Goal: Information Seeking & Learning: Learn about a topic

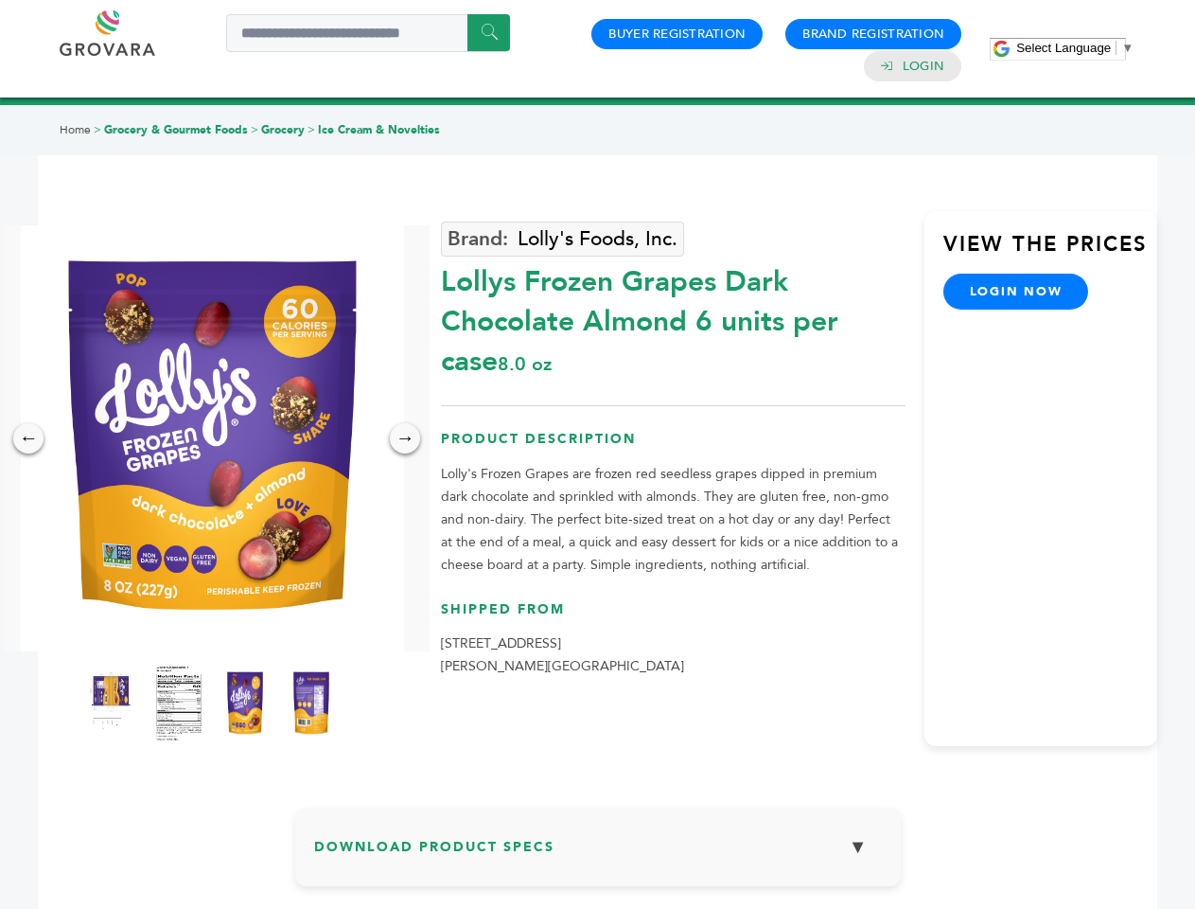
click at [1075, 47] on span "Select Language" at bounding box center [1064, 48] width 95 height 14
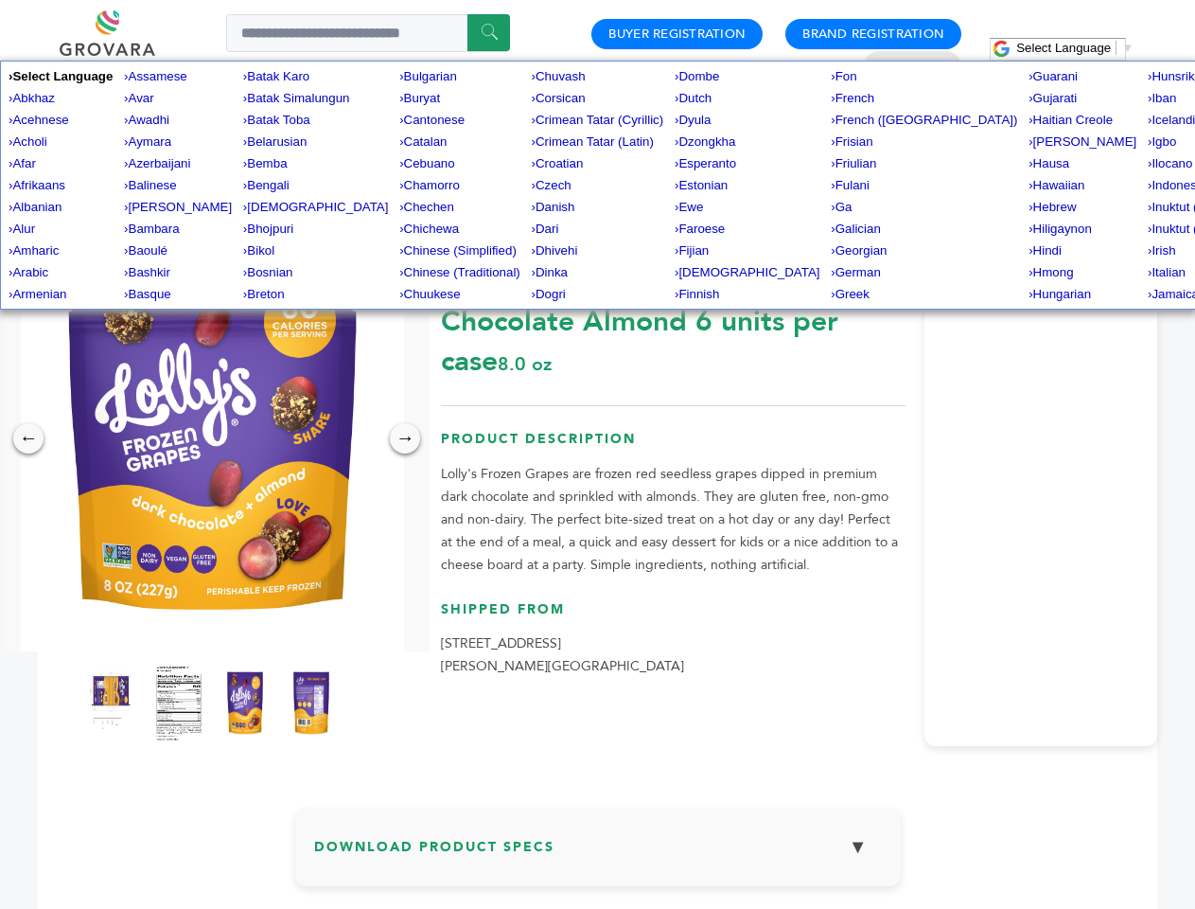
click at [212, 438] on img at bounding box center [212, 438] width 383 height 426
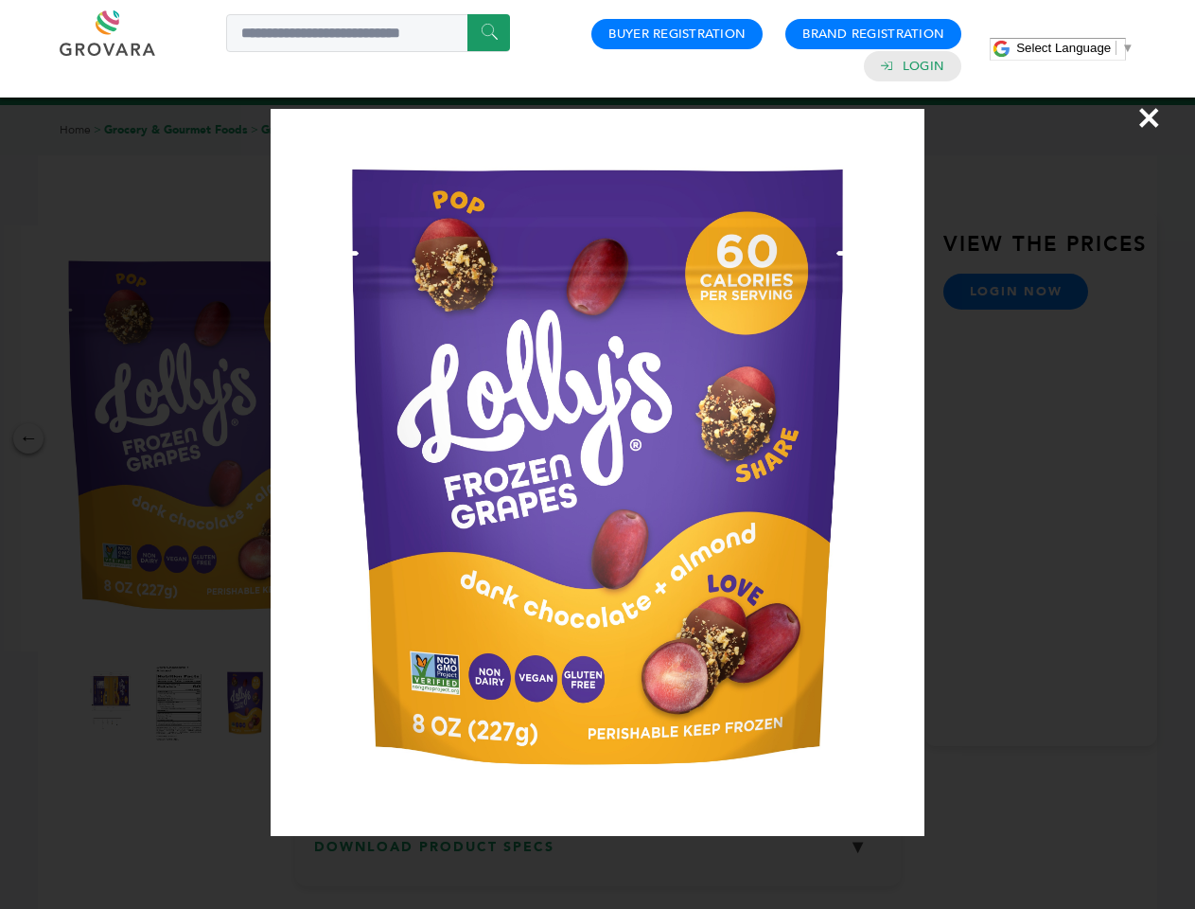
click at [28, 438] on div "×" at bounding box center [597, 454] width 1195 height 909
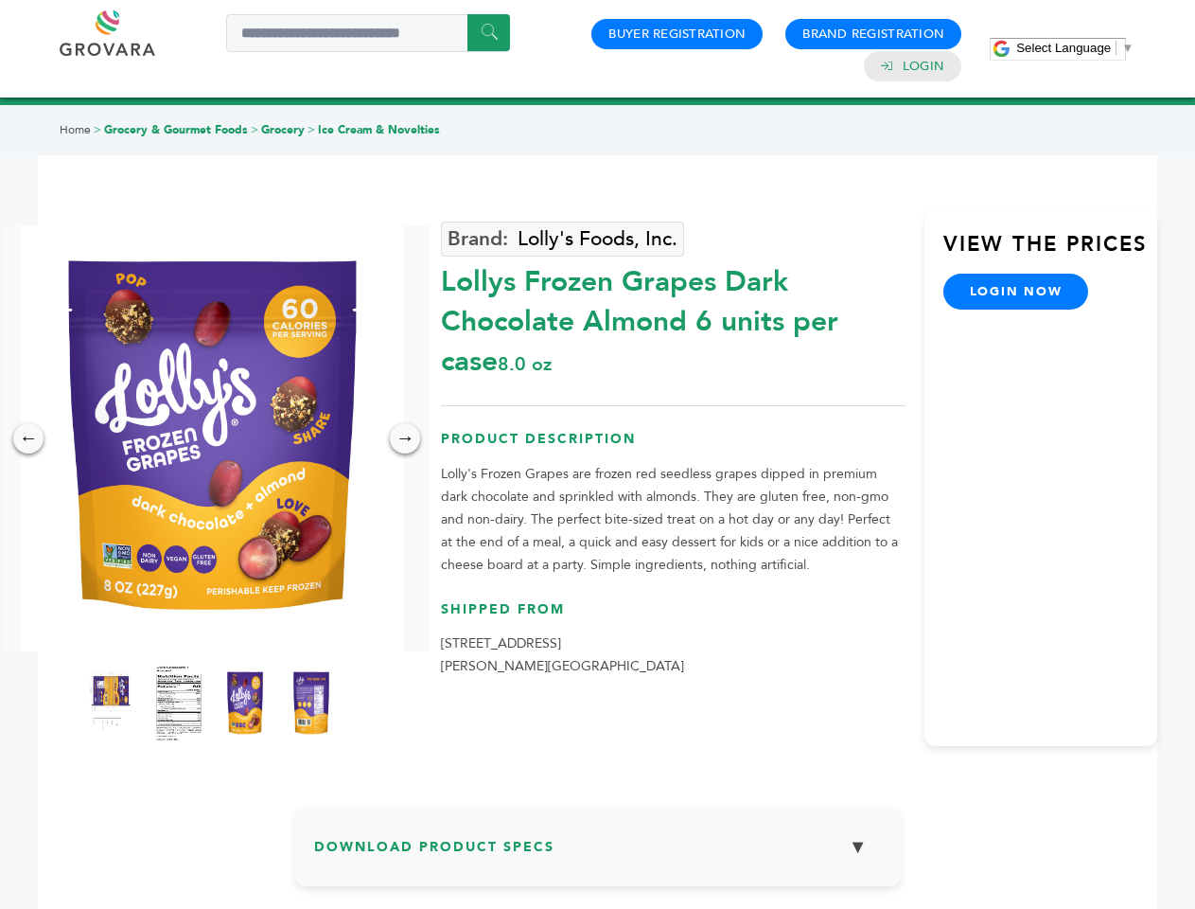
click at [405, 438] on div "→" at bounding box center [405, 438] width 30 height 30
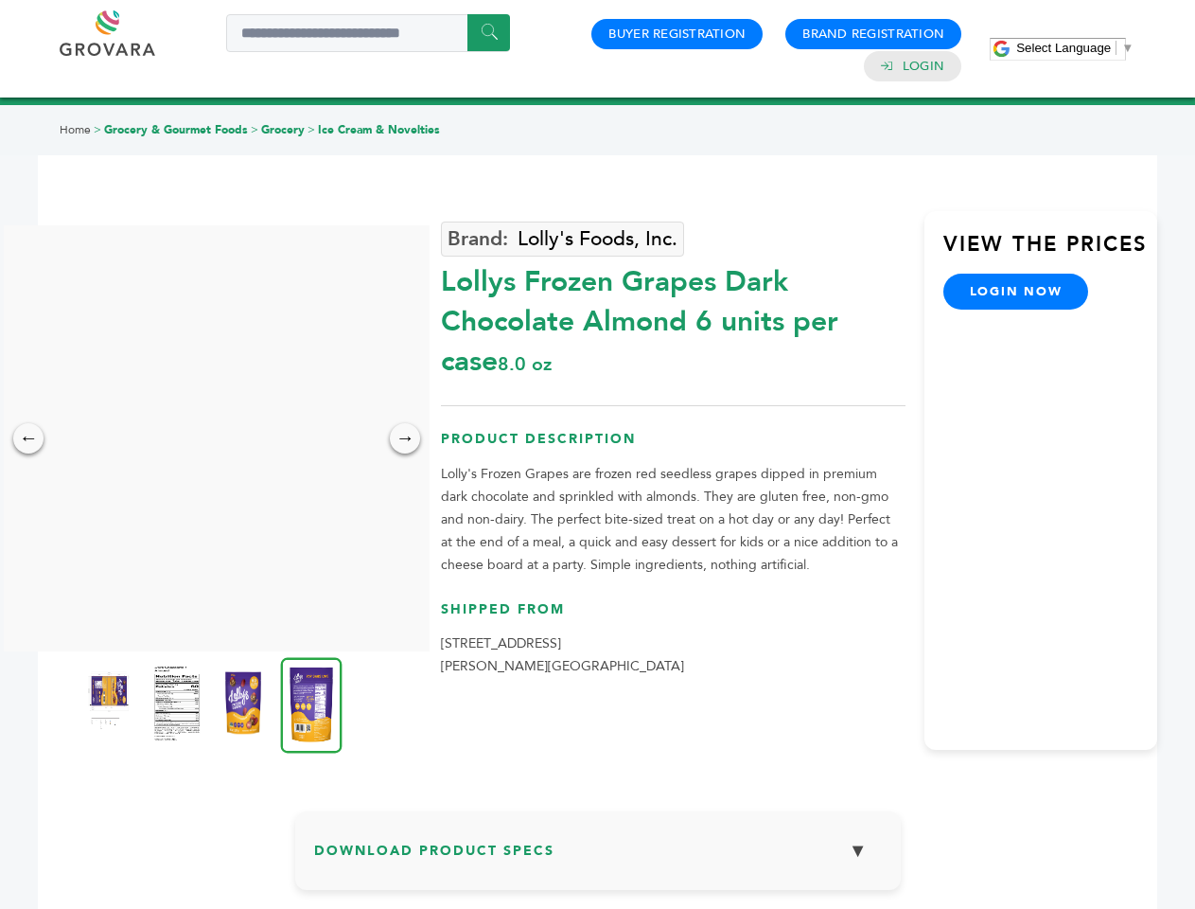
click at [113, 703] on img at bounding box center [110, 703] width 47 height 76
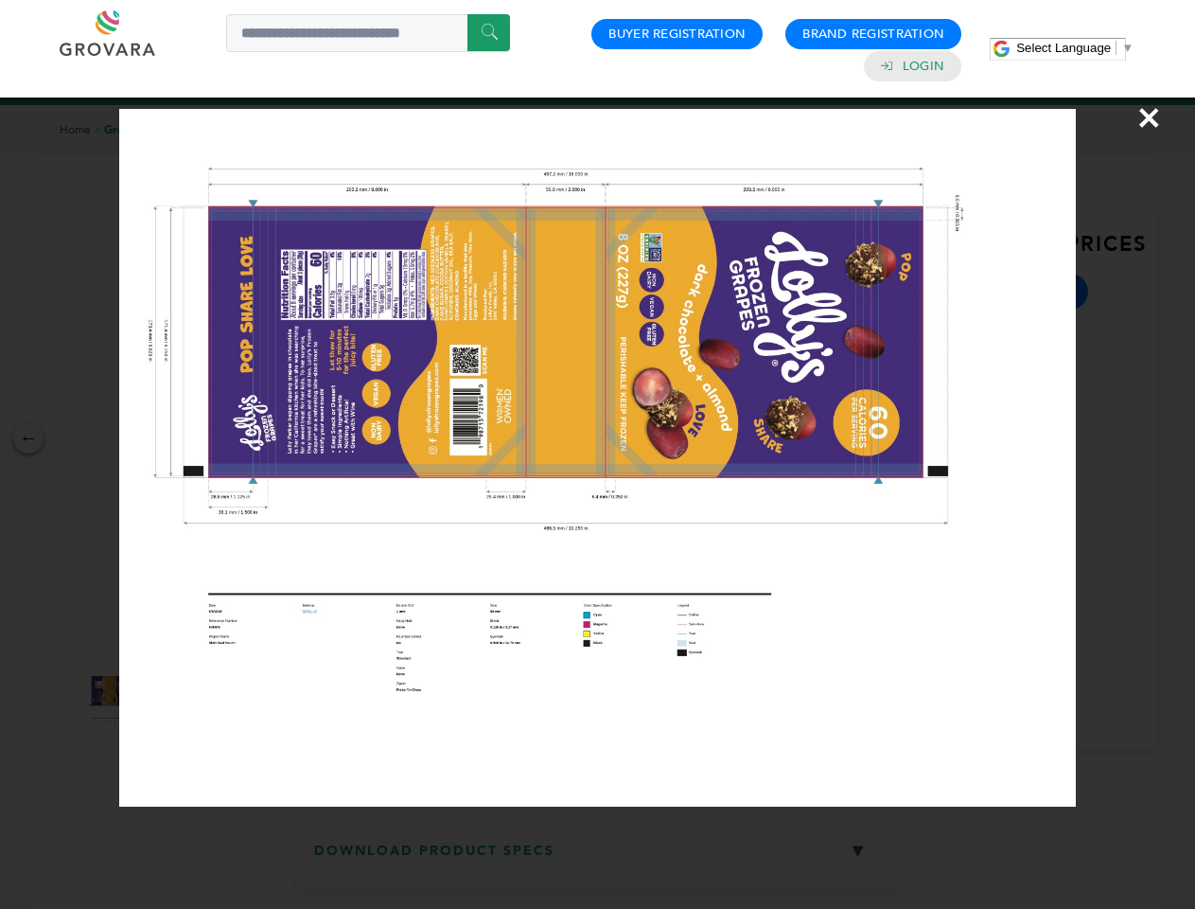
click at [179, 703] on div "×" at bounding box center [597, 454] width 1195 height 909
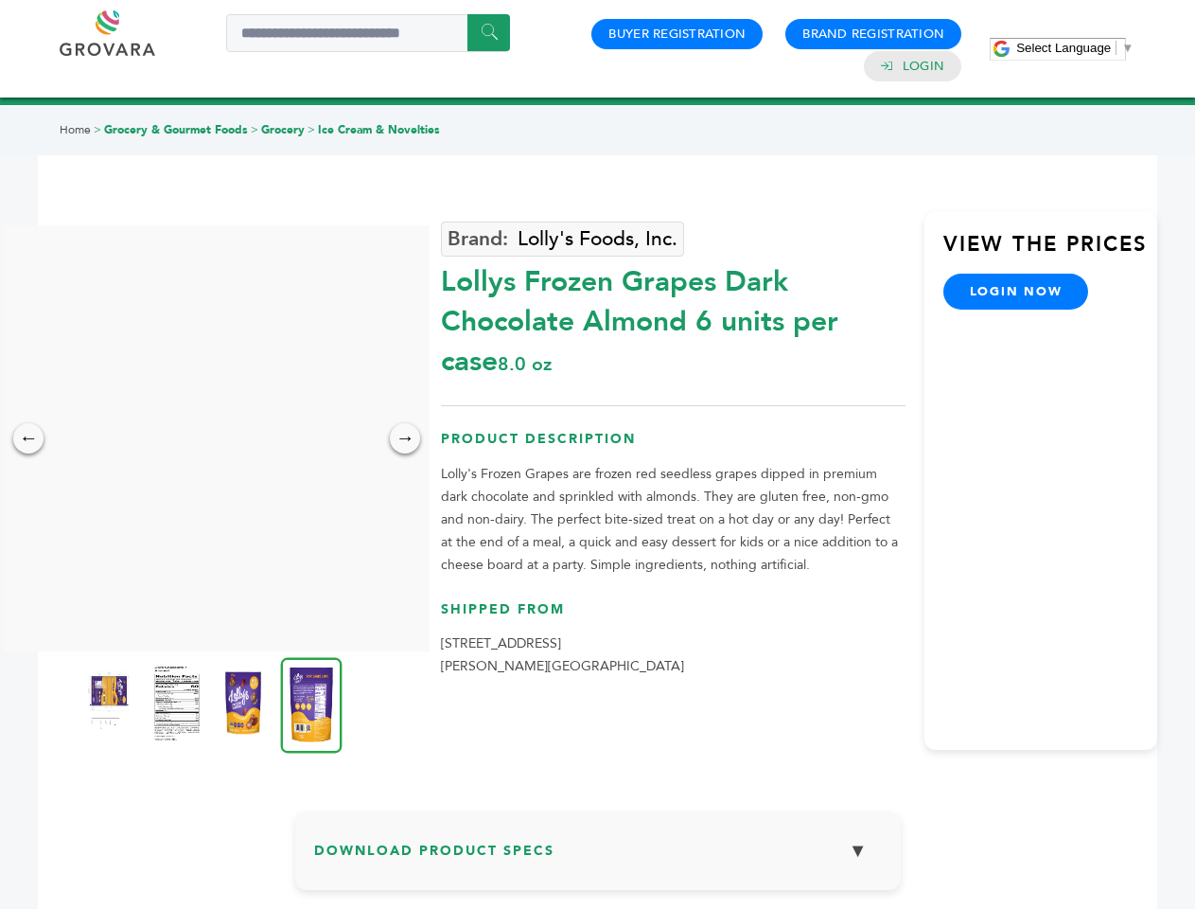
click at [245, 703] on img at bounding box center [243, 703] width 47 height 76
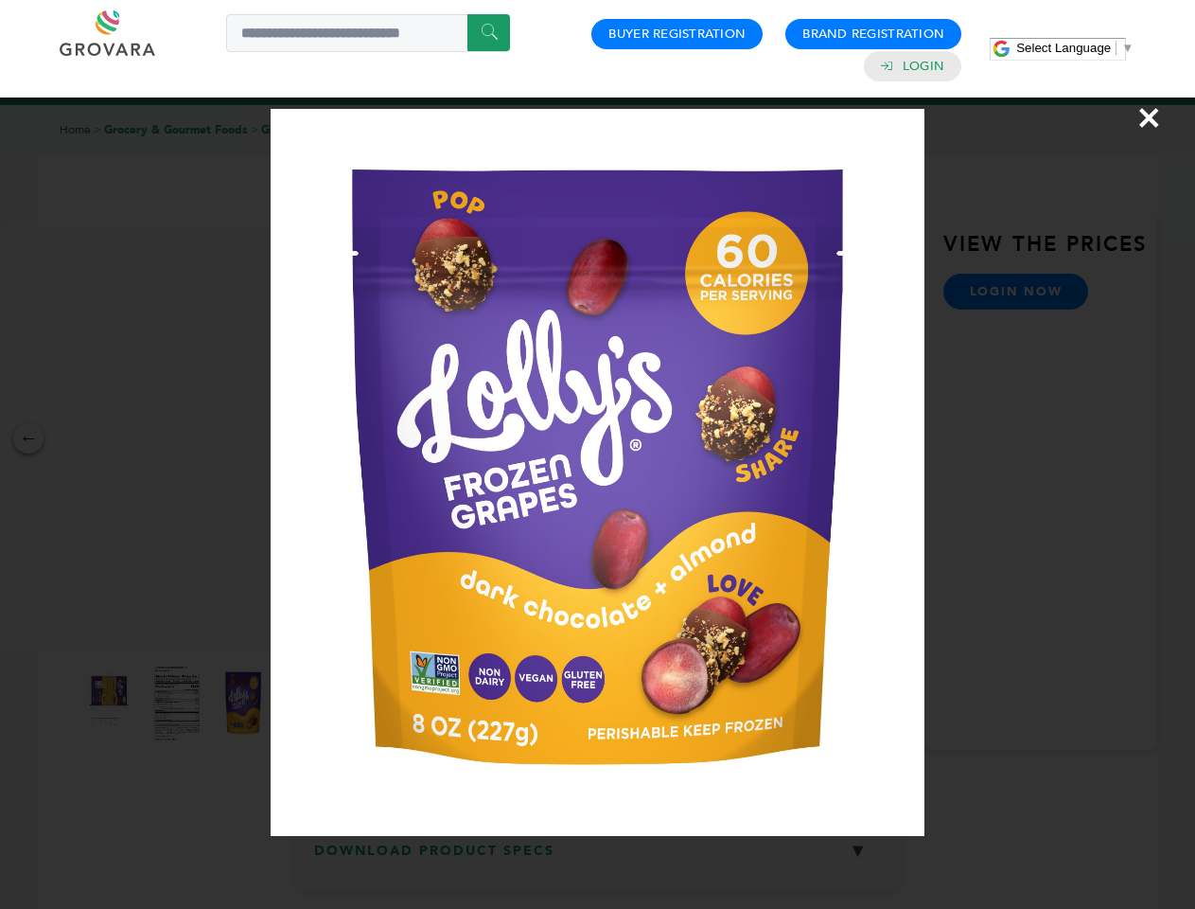
click at [311, 703] on div "×" at bounding box center [597, 454] width 1195 height 909
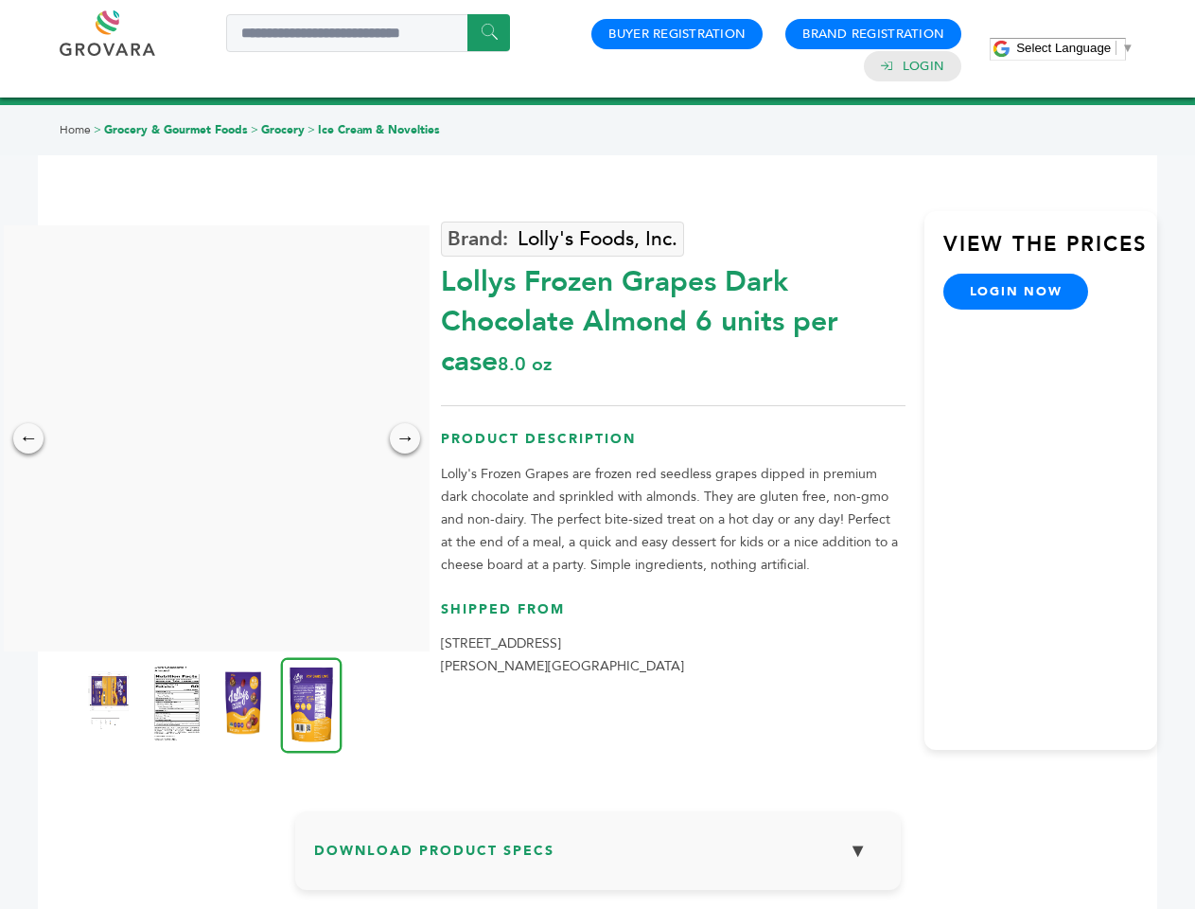
click at [598, 854] on h3 "Download Product Specs ▼" at bounding box center [598, 857] width 568 height 55
